Goal: Check status: Check status

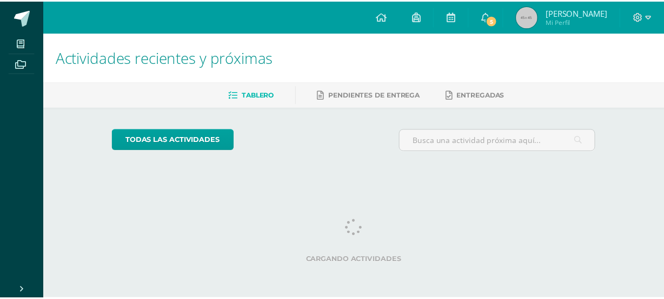
scroll to position [0, 3]
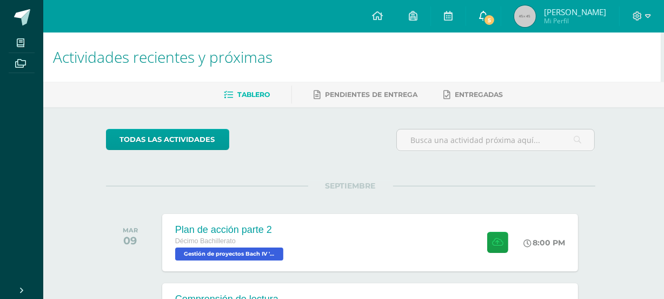
click at [501, 10] on link "5" at bounding box center [483, 16] width 35 height 32
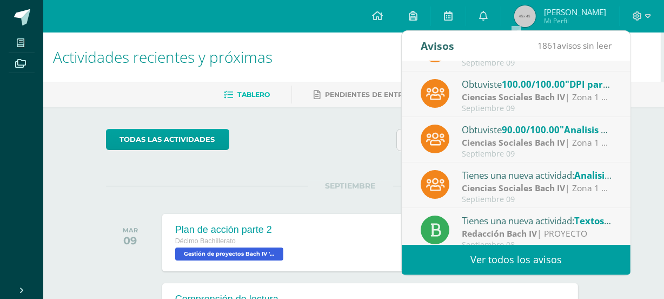
scroll to position [85, 0]
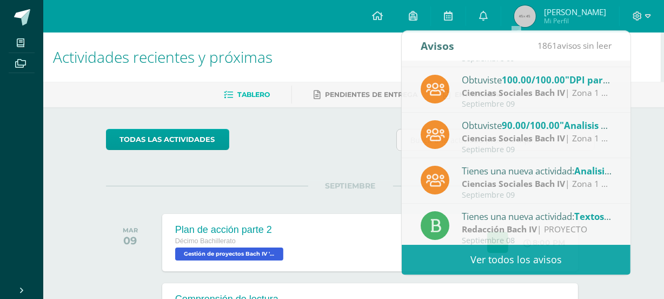
click at [337, 62] on h1 "Actividades recientes y próximas" at bounding box center [350, 56] width 595 height 49
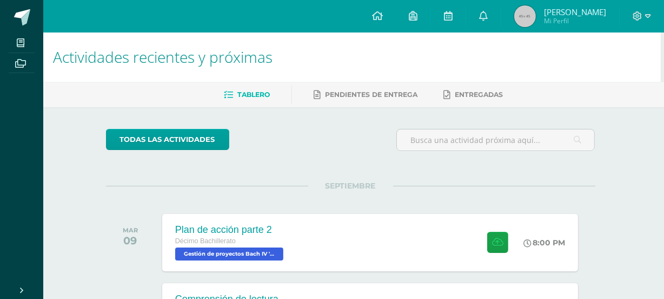
click at [536, 13] on img at bounding box center [525, 16] width 22 height 22
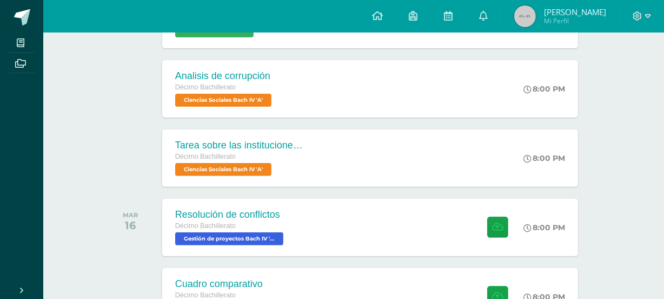
scroll to position [277, 3]
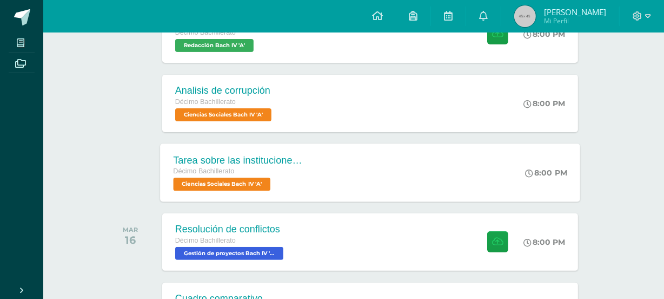
click at [382, 155] on div "Tarea sobre las instituciones sociales Décimo Bachillerato Ciencias Sociales [P…" at bounding box center [370, 172] width 420 height 58
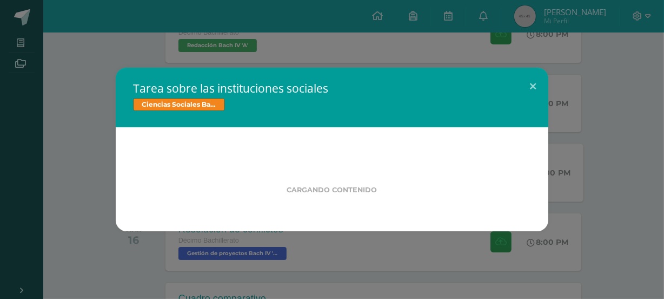
scroll to position [277, 0]
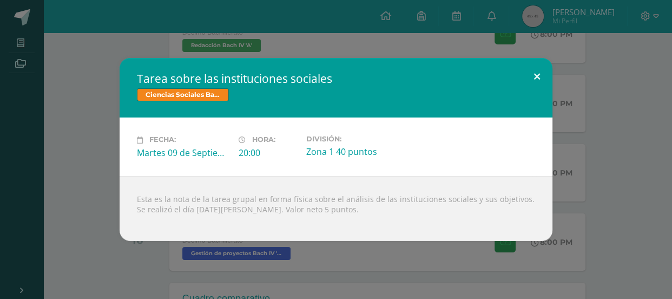
click at [536, 72] on button at bounding box center [536, 76] width 31 height 37
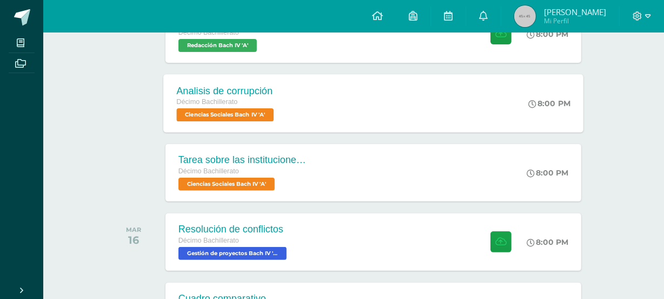
click at [438, 110] on div "Analisis de corrupción Décimo Bachillerato Ciencias Sociales [PERSON_NAME] IV '…" at bounding box center [373, 103] width 420 height 58
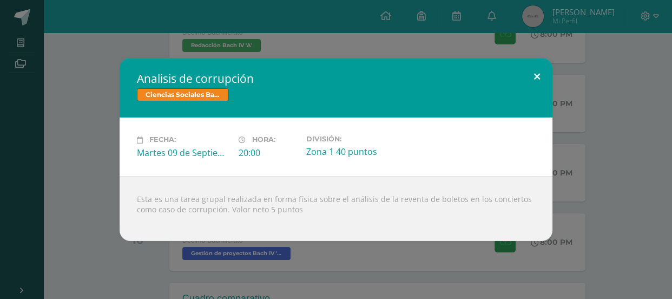
click at [537, 75] on button at bounding box center [536, 76] width 31 height 37
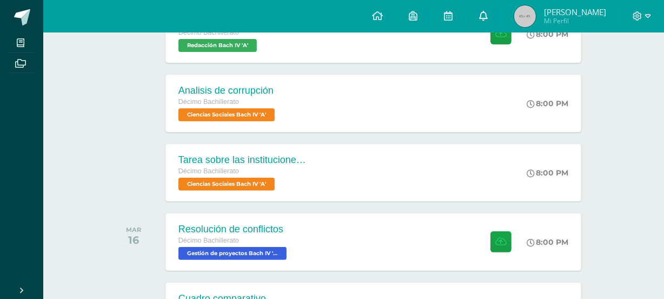
click at [501, 12] on link "0" at bounding box center [483, 16] width 35 height 32
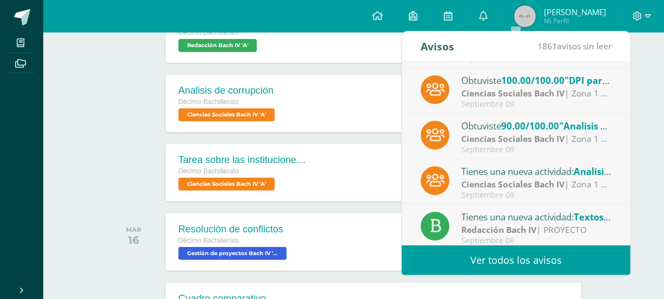
click at [522, 96] on strong "Ciencias Sociales Bach IV" at bounding box center [512, 93] width 103 height 12
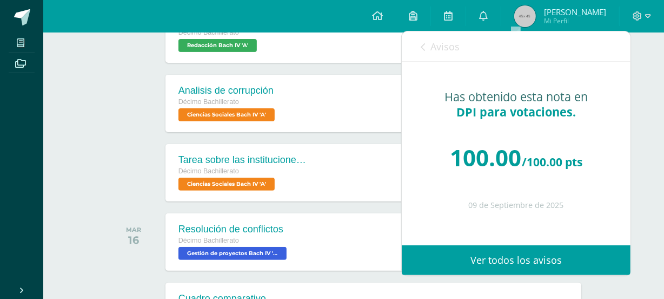
click at [438, 51] on span "Avisos" at bounding box center [445, 46] width 29 height 13
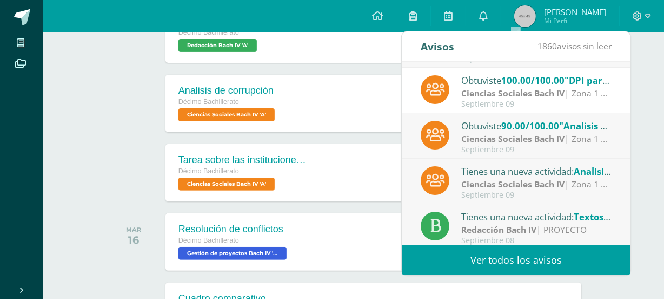
click at [474, 140] on strong "Ciencias Sociales Bach IV" at bounding box center [512, 139] width 103 height 12
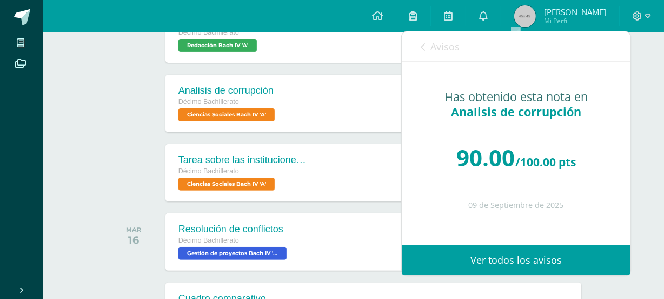
click at [455, 50] on span "Avisos" at bounding box center [445, 46] width 29 height 13
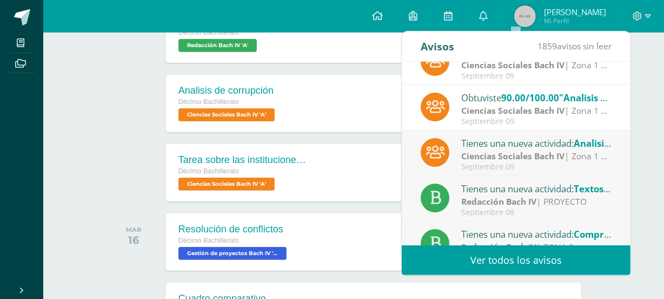
scroll to position [122, 0]
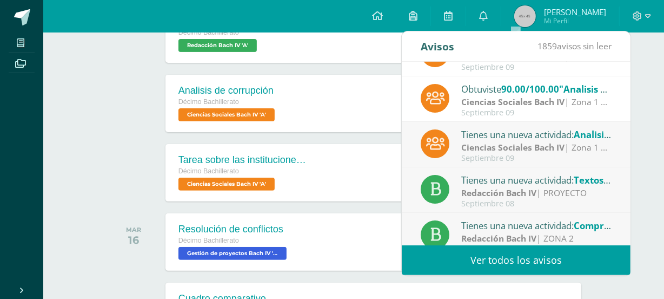
click at [512, 141] on div "Ciencias Sociales [PERSON_NAME] IV | Zona 1 40 puntos" at bounding box center [536, 147] width 150 height 12
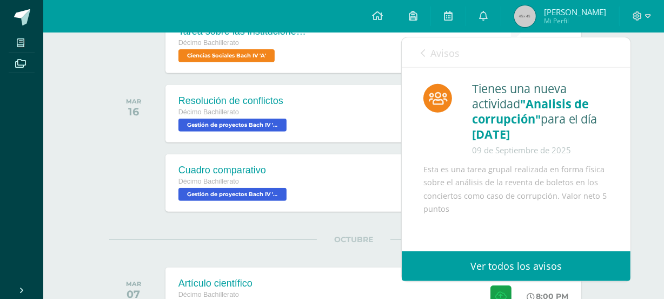
scroll to position [379, 0]
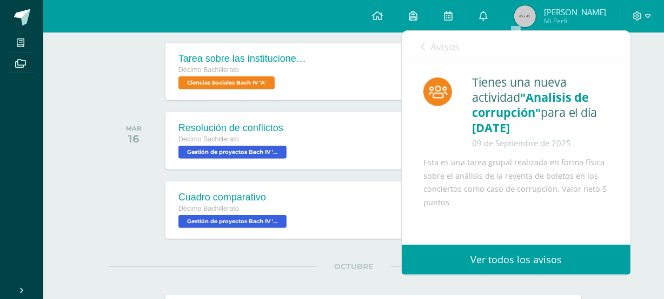
click at [452, 54] on link "Avisos" at bounding box center [440, 46] width 39 height 31
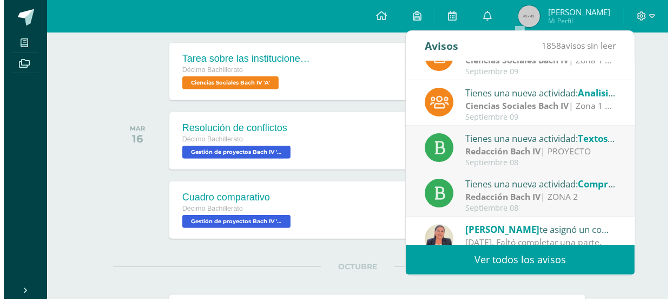
scroll to position [180, 0]
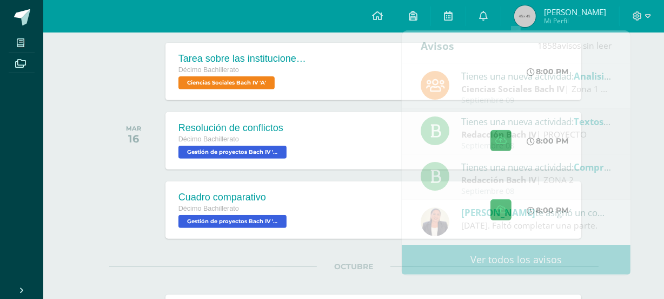
click at [143, 157] on div "[DATE]" at bounding box center [136, 140] width 55 height 57
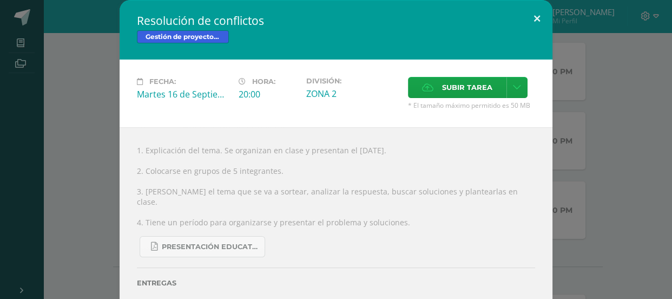
click at [528, 27] on button at bounding box center [536, 18] width 31 height 37
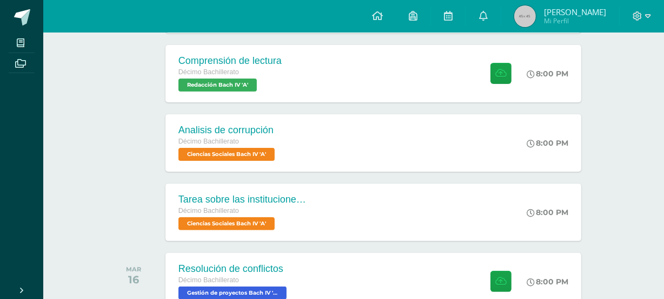
scroll to position [190, 0]
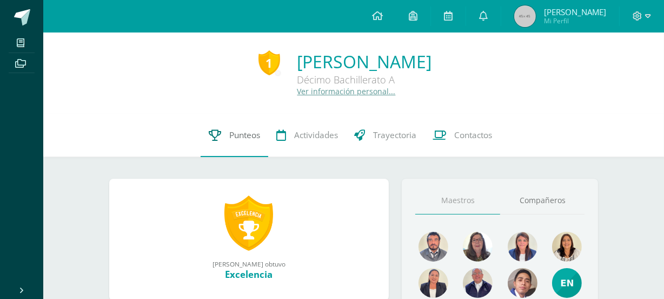
click at [227, 151] on link "Punteos" at bounding box center [235, 135] width 68 height 43
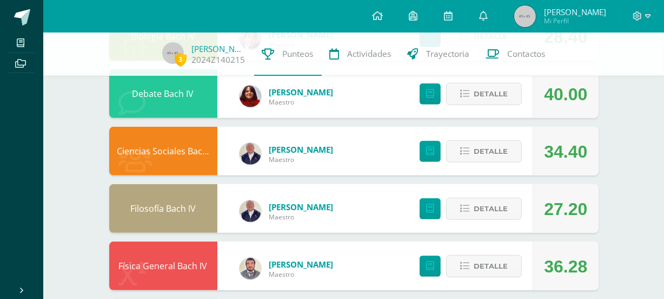
scroll to position [499, 0]
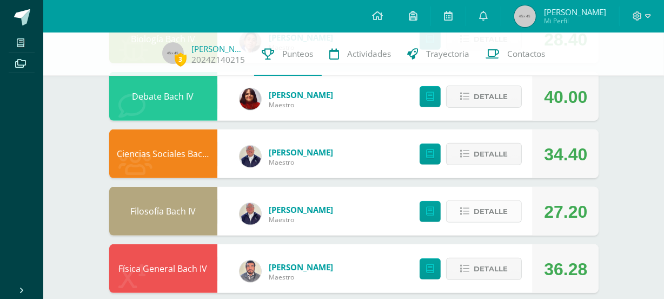
click at [478, 221] on button "Detalle" at bounding box center [484, 211] width 76 height 22
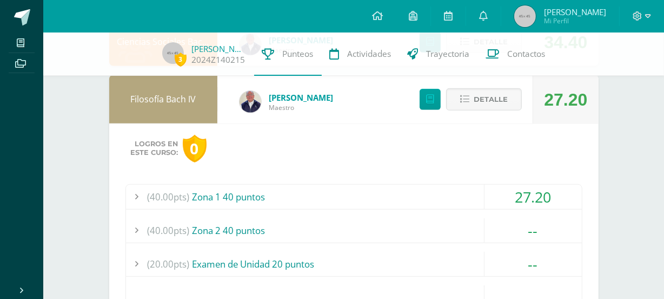
scroll to position [629, 0]
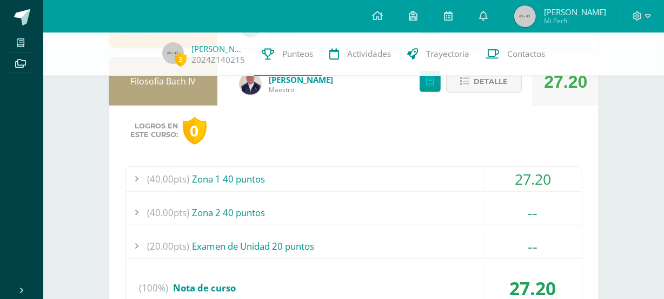
click at [275, 189] on div "(40.00pts) Zona 1 40 puntos" at bounding box center [354, 179] width 456 height 24
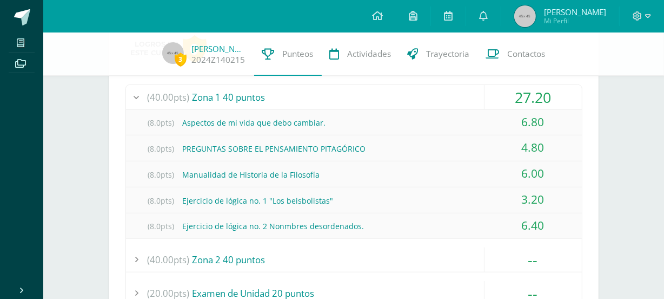
scroll to position [778, 0]
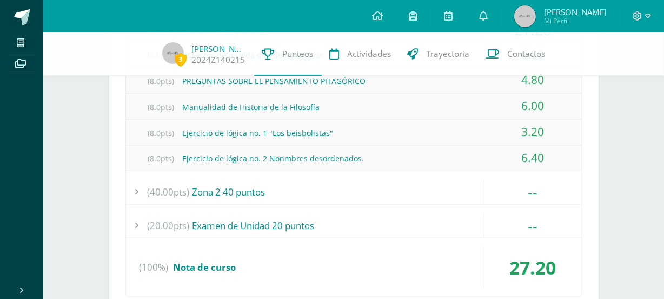
click at [294, 193] on div "(40.00pts) Zona 2 40 puntos" at bounding box center [354, 192] width 456 height 24
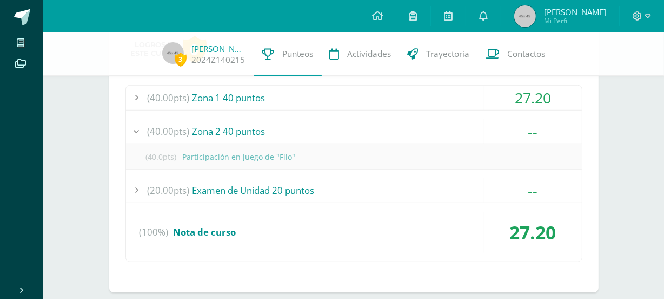
scroll to position [710, 0]
click at [313, 128] on div "(40.00pts) Zona 2 40 puntos" at bounding box center [354, 132] width 456 height 24
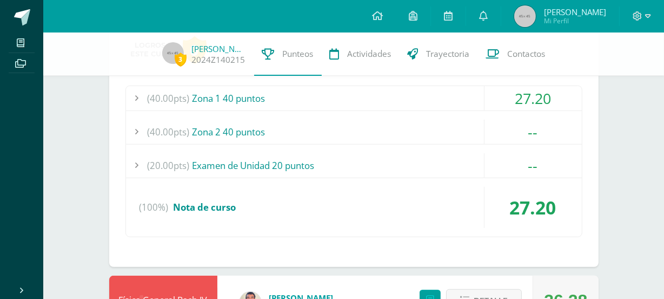
click at [313, 128] on div "(40.00pts) Zona 2 40 puntos" at bounding box center [354, 132] width 456 height 24
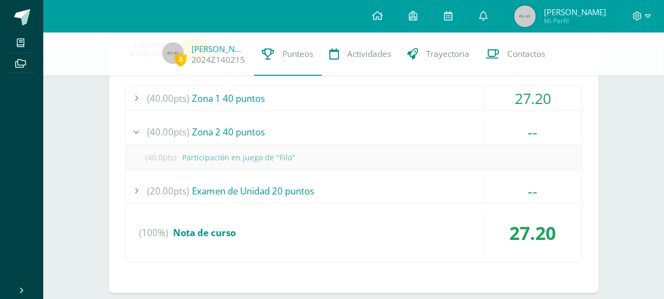
click at [313, 128] on div "(40.00pts) Zona 2 40 puntos" at bounding box center [354, 132] width 456 height 24
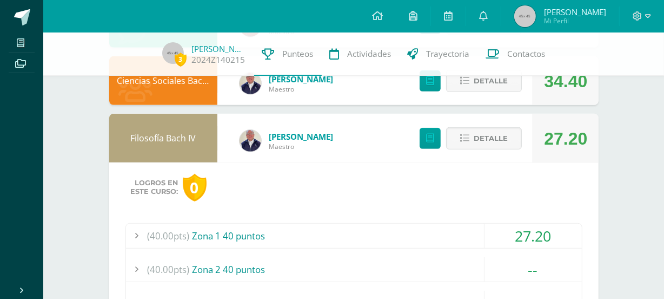
scroll to position [537, 0]
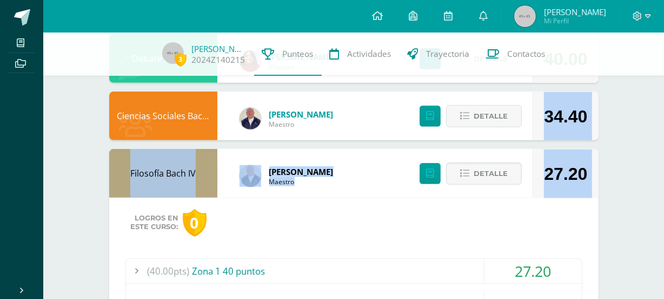
drag, startPoint x: 313, startPoint y: 128, endPoint x: 412, endPoint y: 176, distance: 110.1
click at [412, 176] on div "Educación Cristiana Bach IV Janina Pereira Maestro 39.00 Detalle Educación Físi…" at bounding box center [353, 237] width 489 height 1208
click at [406, 173] on div "Detalle" at bounding box center [467, 173] width 129 height 49
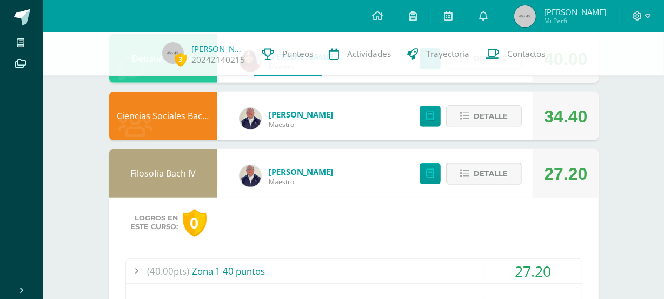
click at [487, 179] on span "Detalle" at bounding box center [491, 173] width 34 height 20
